Goal: Task Accomplishment & Management: Use online tool/utility

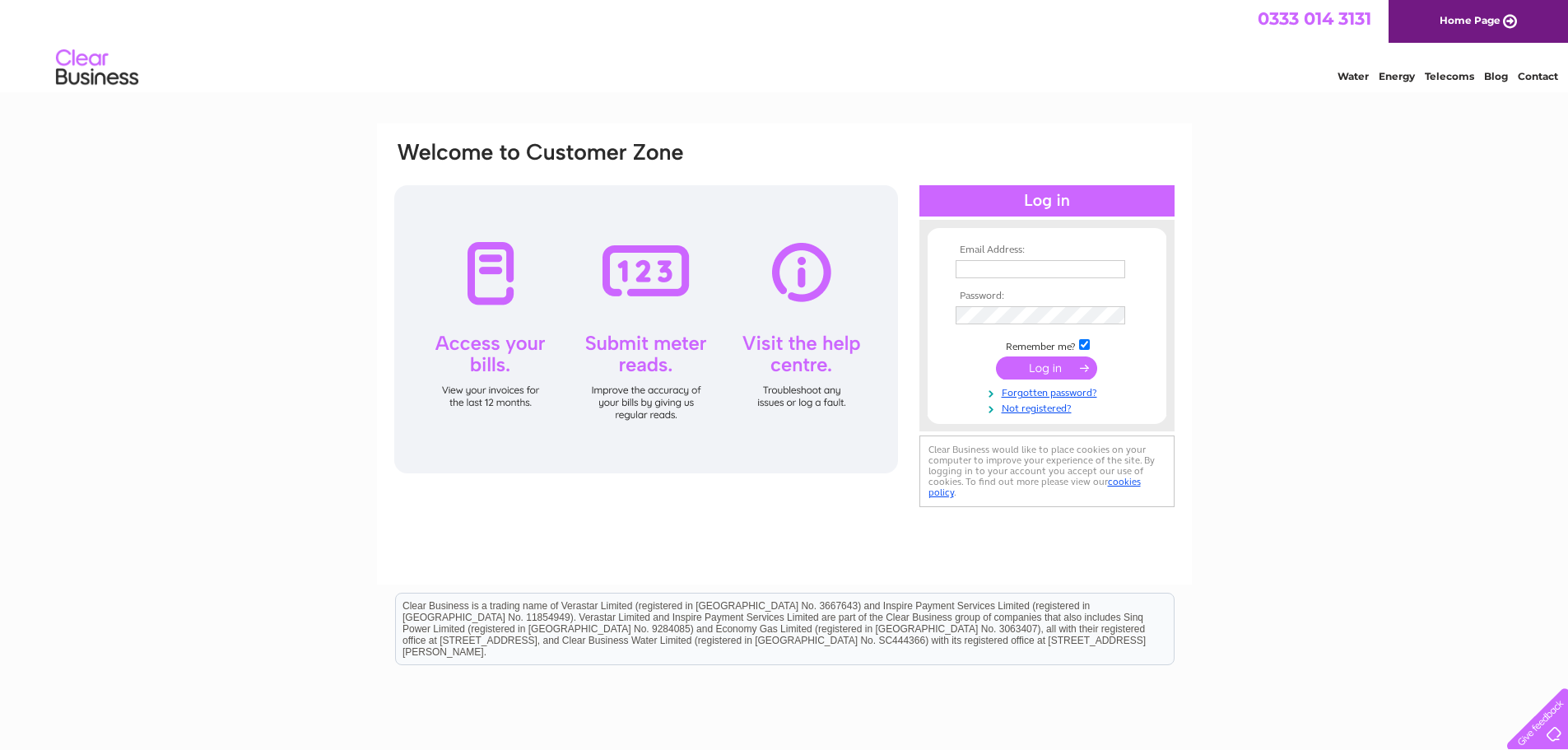
click at [1022, 280] on td at bounding box center [1047, 269] width 191 height 26
click at [1030, 270] on input "text" at bounding box center [1041, 270] width 172 height 20
type input "info@greatbase.co.uk"
click at [1032, 374] on input "submit" at bounding box center [1047, 368] width 101 height 23
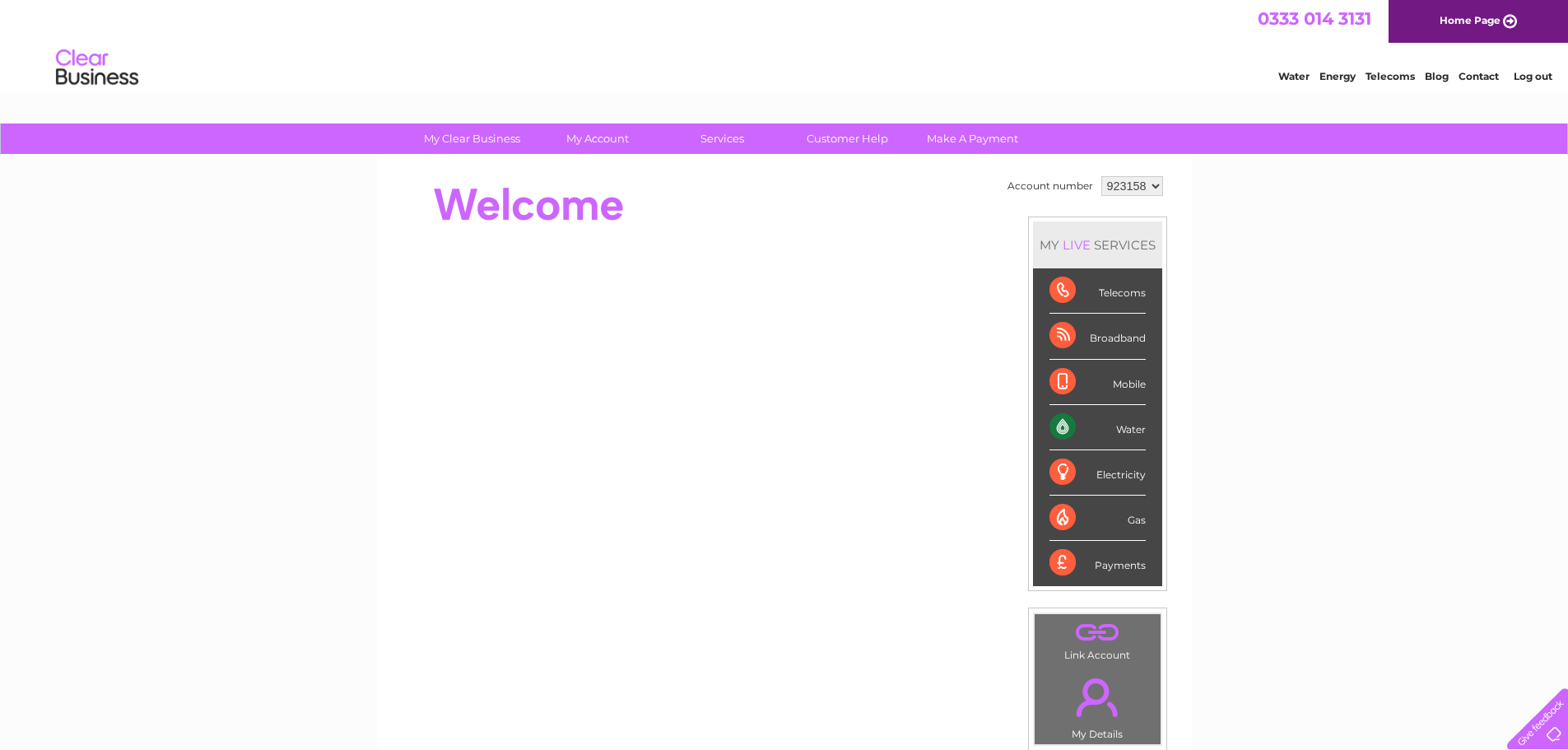
drag, startPoint x: 776, startPoint y: 221, endPoint x: 790, endPoint y: 219, distance: 14.1
click at [786, 219] on div at bounding box center [692, 205] width 599 height 66
click at [1060, 424] on div "Water" at bounding box center [1098, 428] width 96 height 45
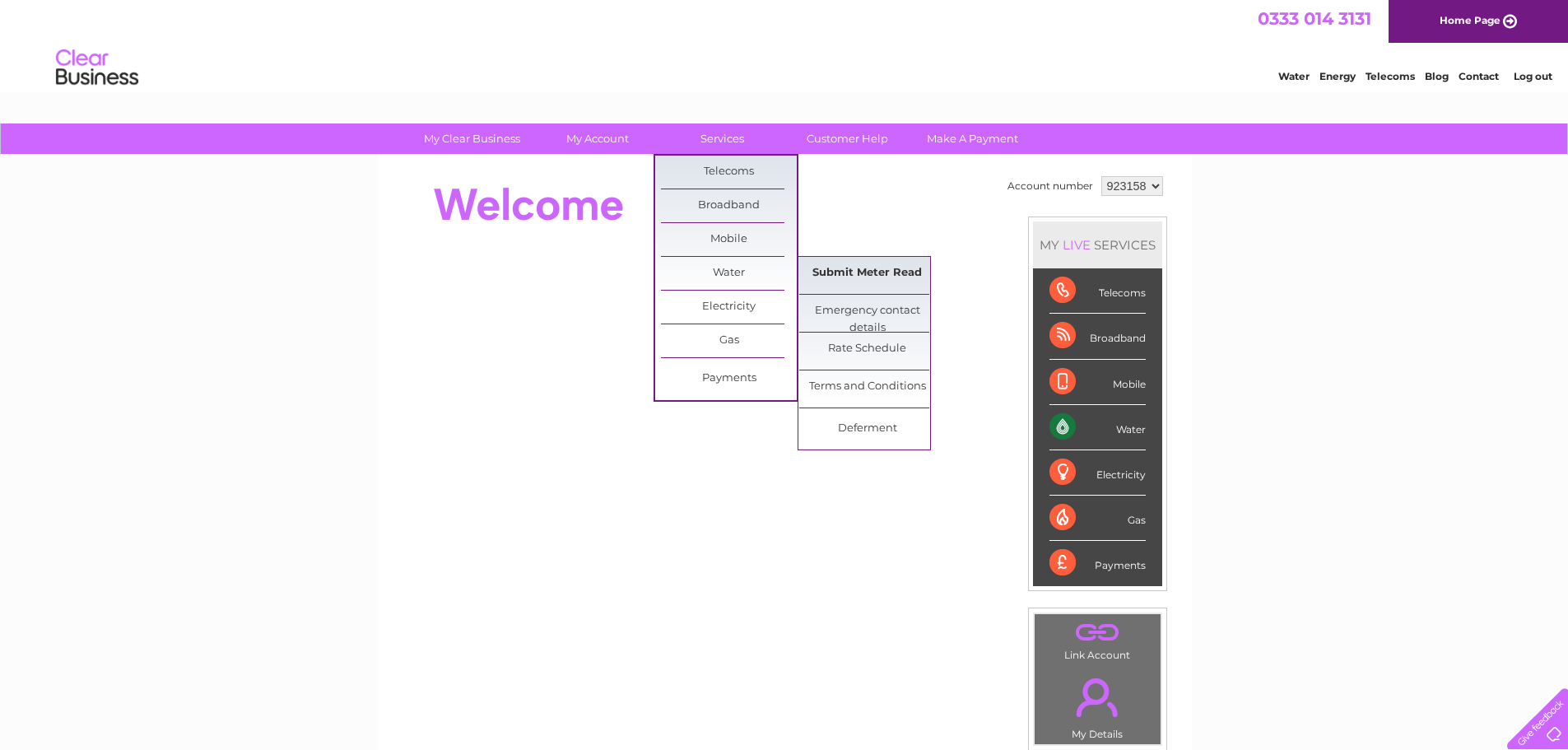
click at [851, 269] on link "Submit Meter Read" at bounding box center [867, 273] width 136 height 33
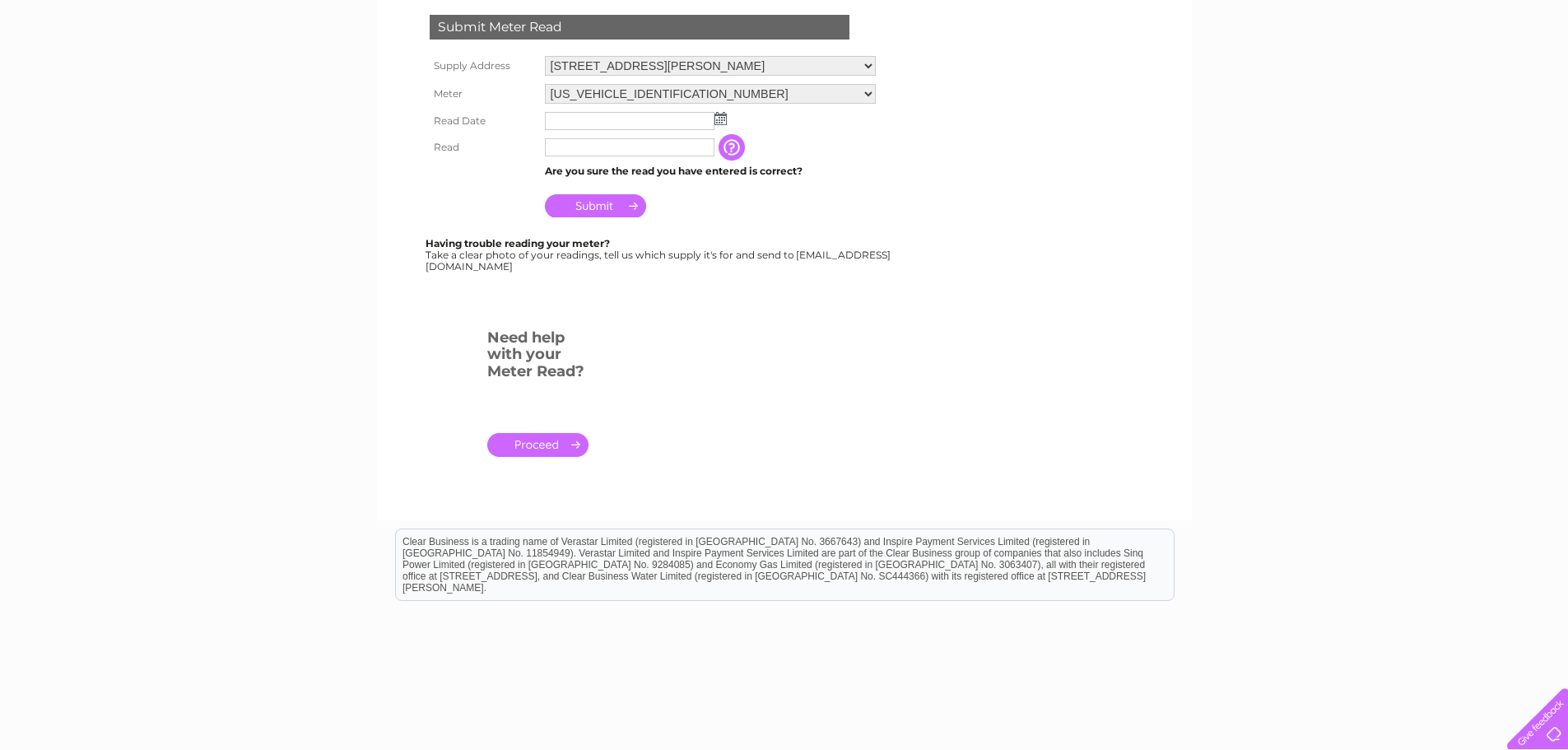
scroll to position [247, 0]
